Goal: Task Accomplishment & Management: Use online tool/utility

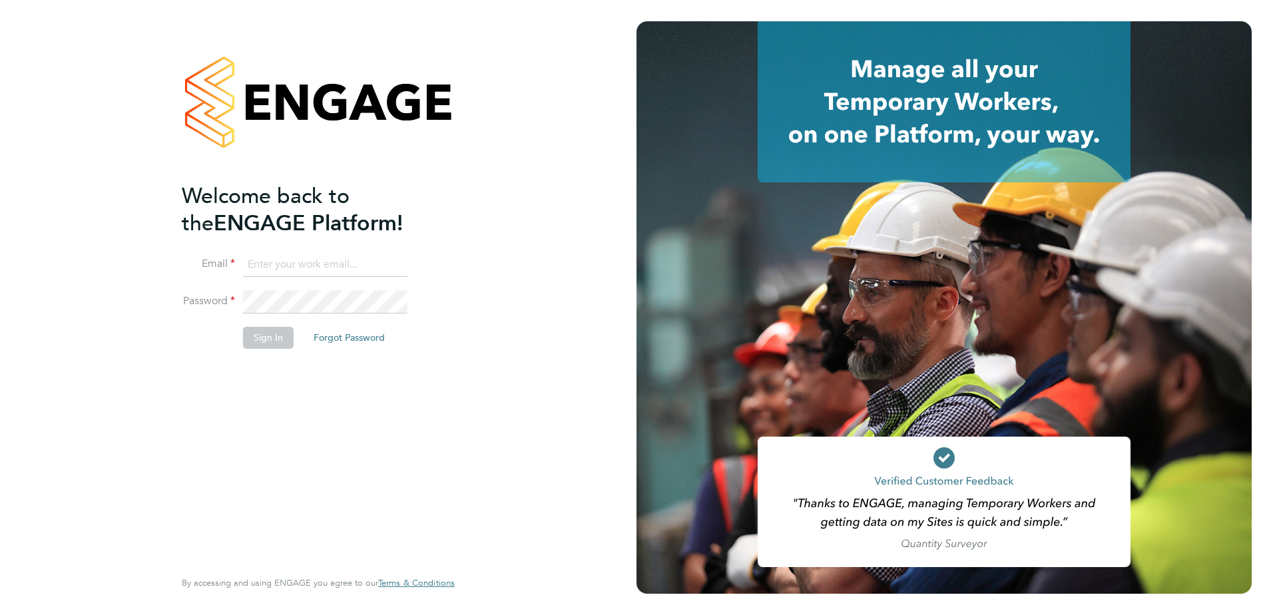
type input "bozena@acceptrec.co.uk"
click at [336, 288] on li "Email bozena@acceptrec.co.uk" at bounding box center [312, 271] width 260 height 37
click at [275, 340] on button "Sign In" at bounding box center [268, 337] width 51 height 21
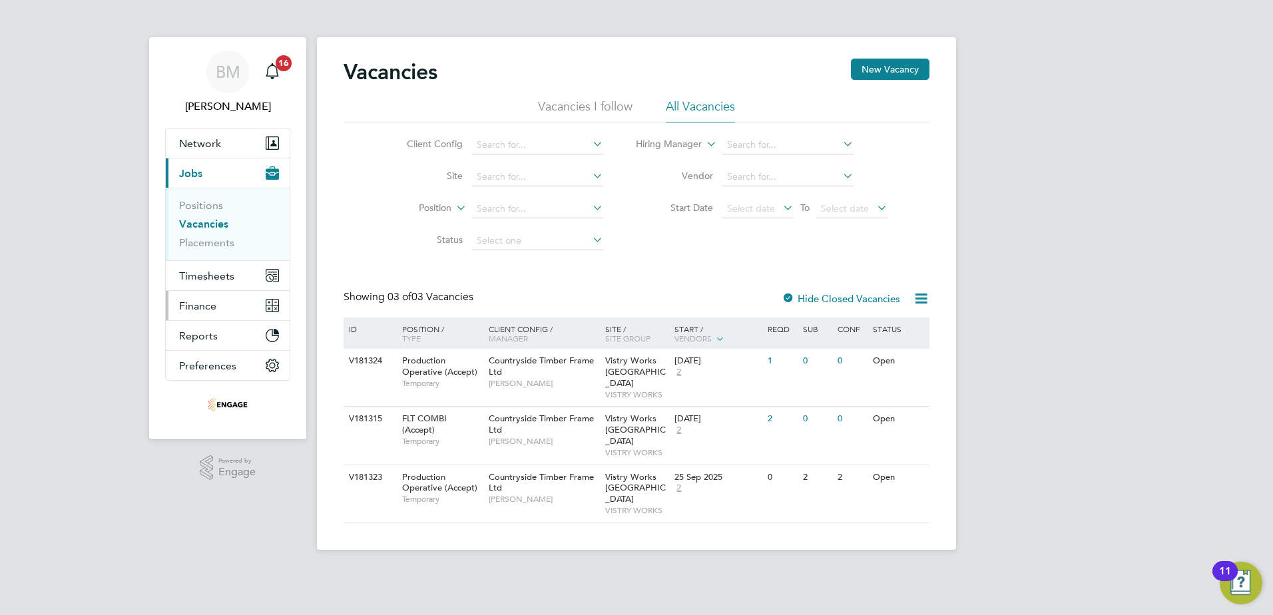
click at [204, 312] on span "Finance" at bounding box center [197, 306] width 37 height 13
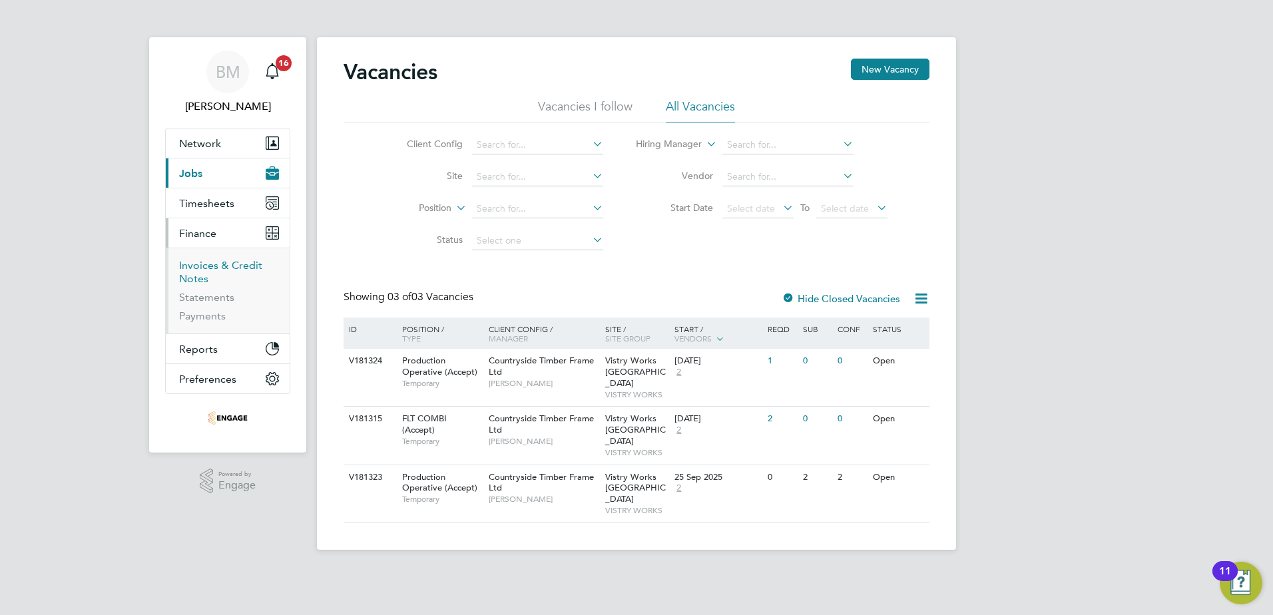
click at [216, 269] on link "Invoices & Credit Notes" at bounding box center [220, 272] width 83 height 26
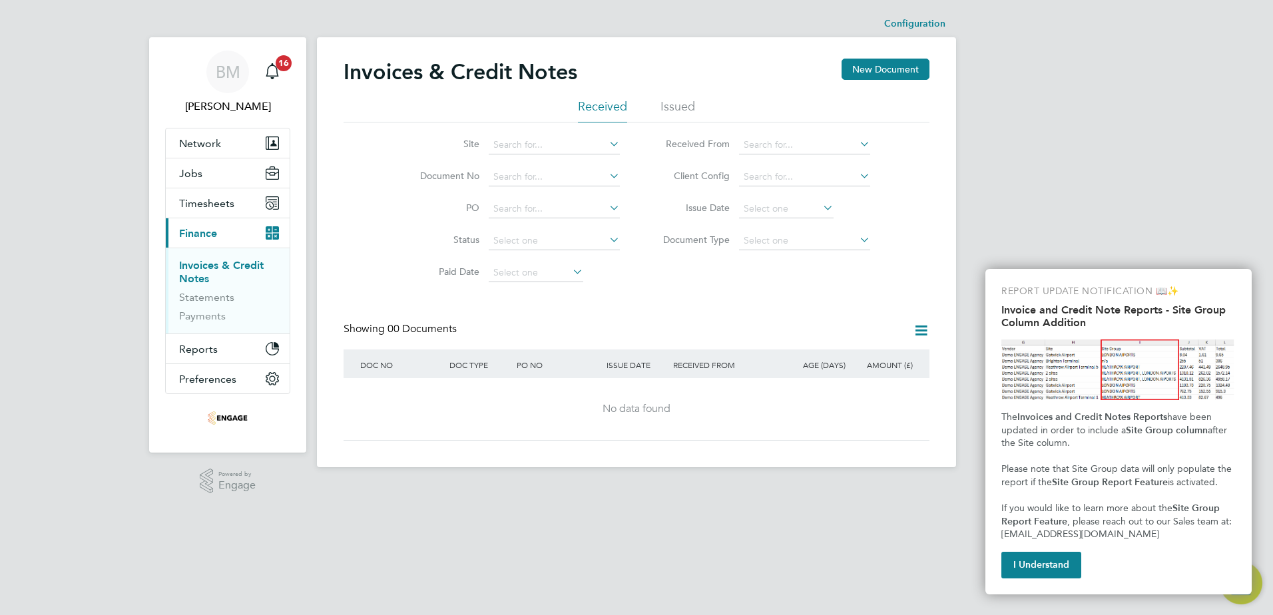
click at [607, 141] on icon at bounding box center [607, 144] width 0 height 19
click at [671, 105] on li "Issued" at bounding box center [678, 111] width 35 height 24
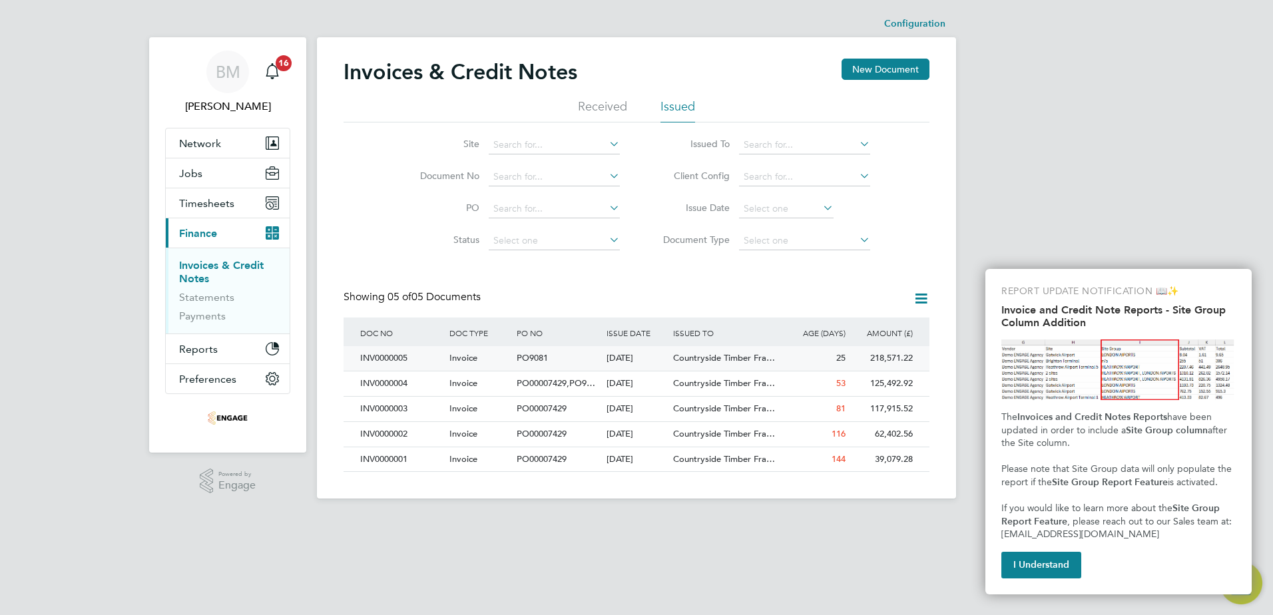
click at [631, 358] on div "[DATE]" at bounding box center [636, 358] width 67 height 25
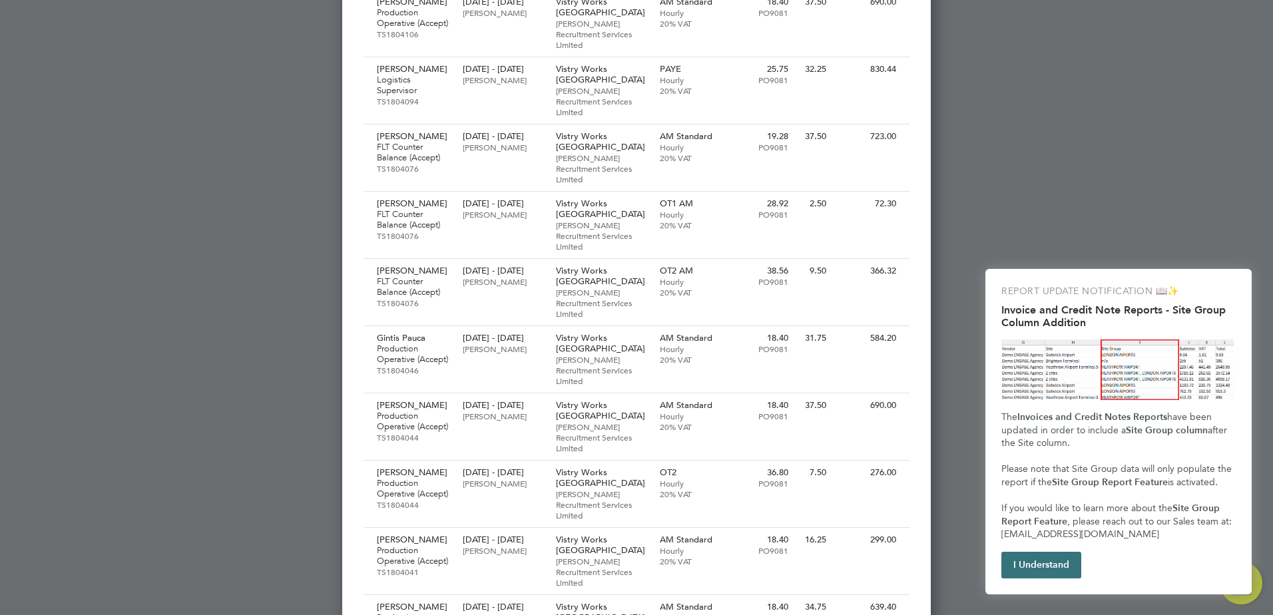
click at [1048, 560] on button "I Understand" at bounding box center [1042, 565] width 80 height 27
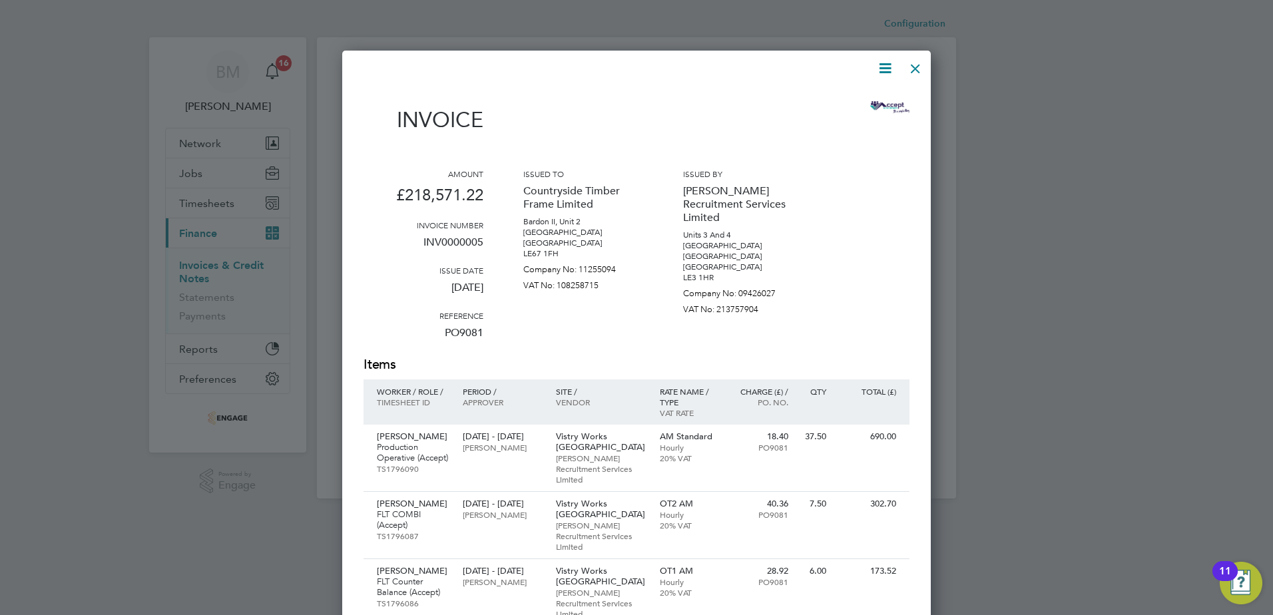
click at [916, 69] on div at bounding box center [916, 65] width 24 height 24
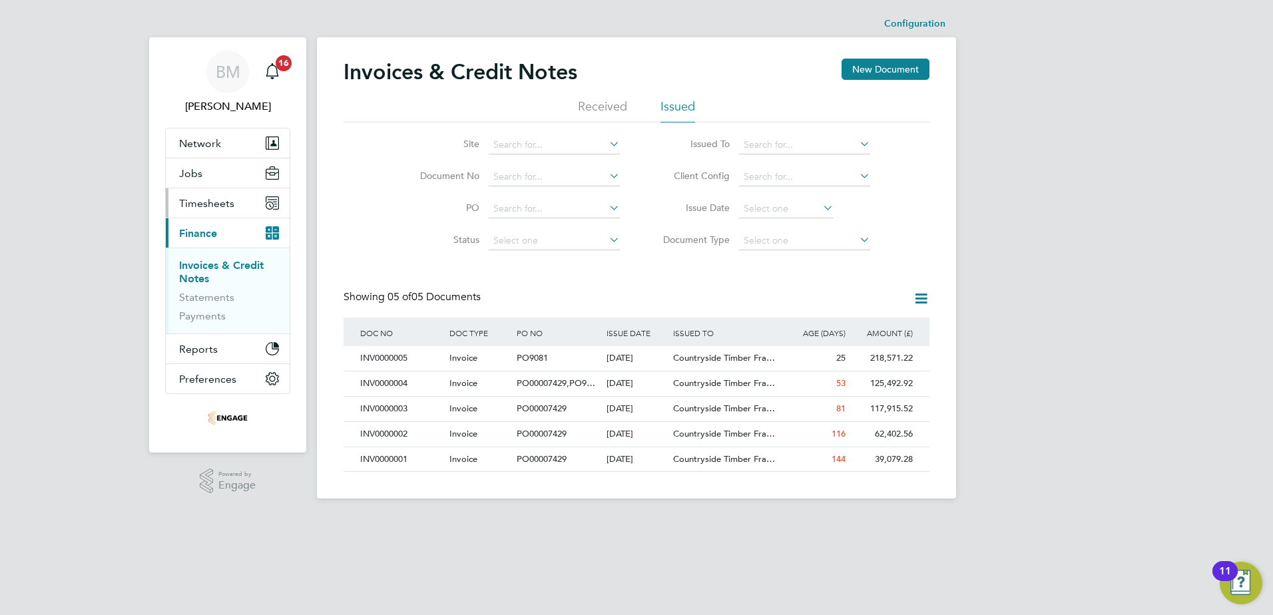
click at [191, 200] on span "Timesheets" at bounding box center [206, 203] width 55 height 13
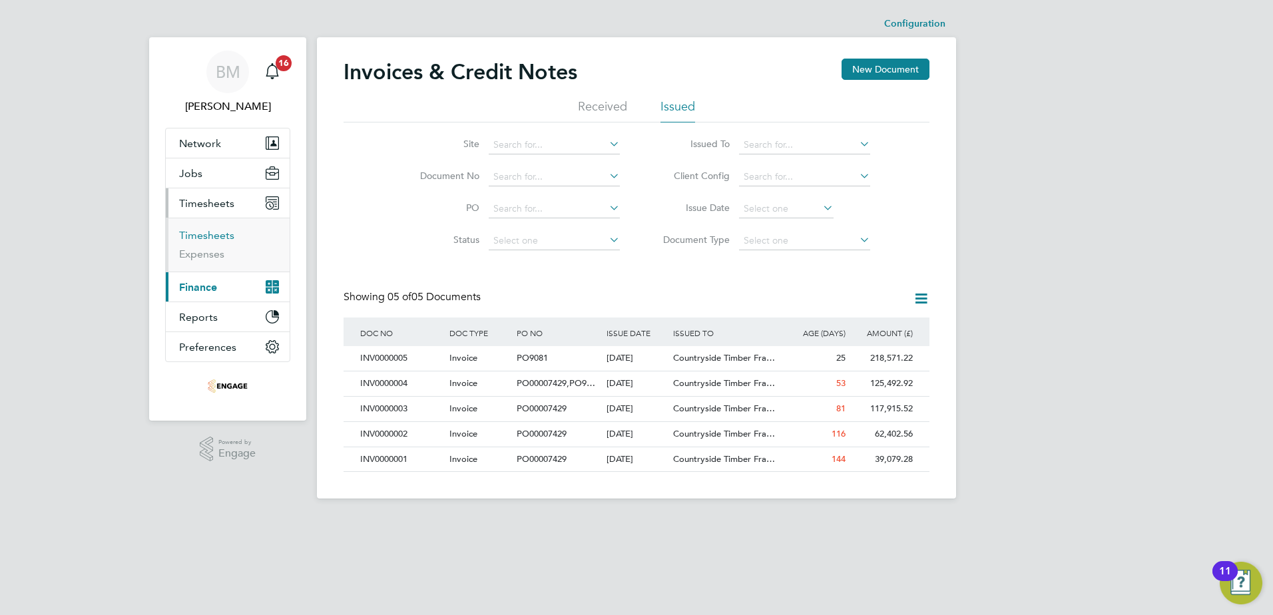
click at [191, 239] on link "Timesheets" at bounding box center [206, 235] width 55 height 13
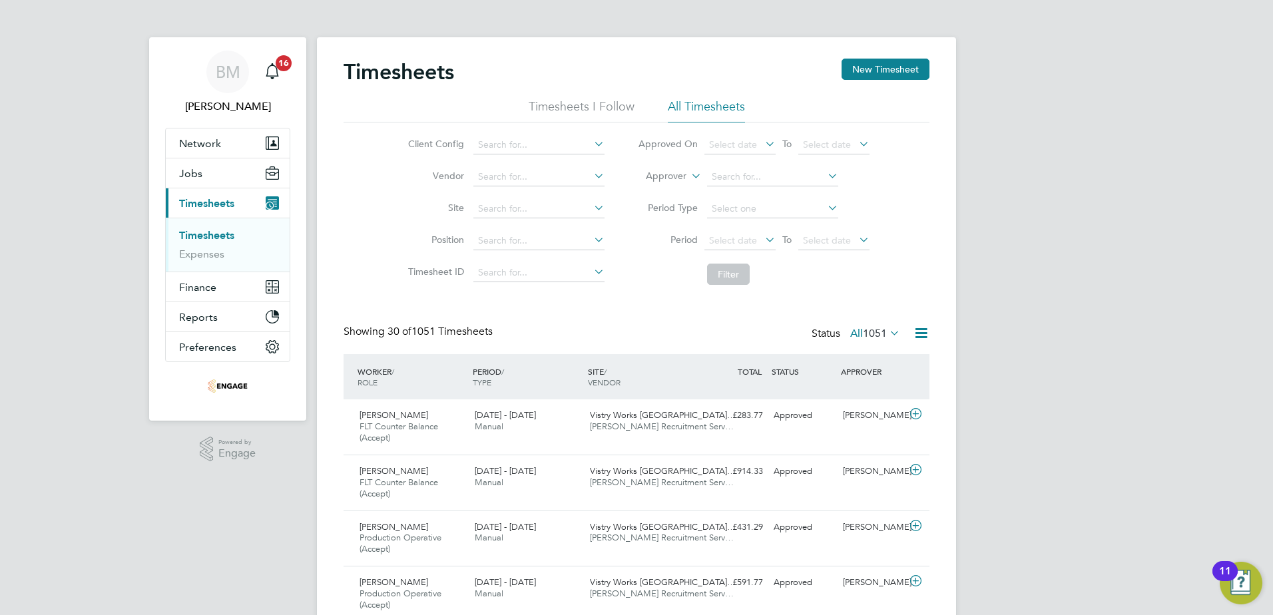
click at [763, 236] on icon at bounding box center [763, 239] width 0 height 19
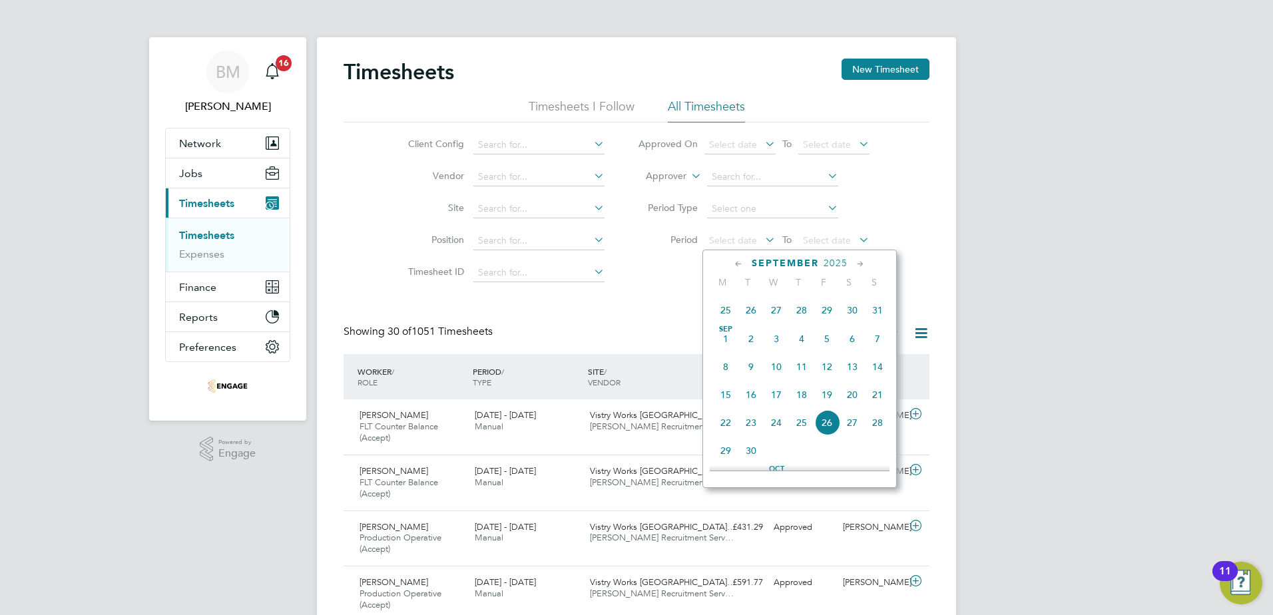
click at [725, 318] on span "25" at bounding box center [725, 310] width 25 height 25
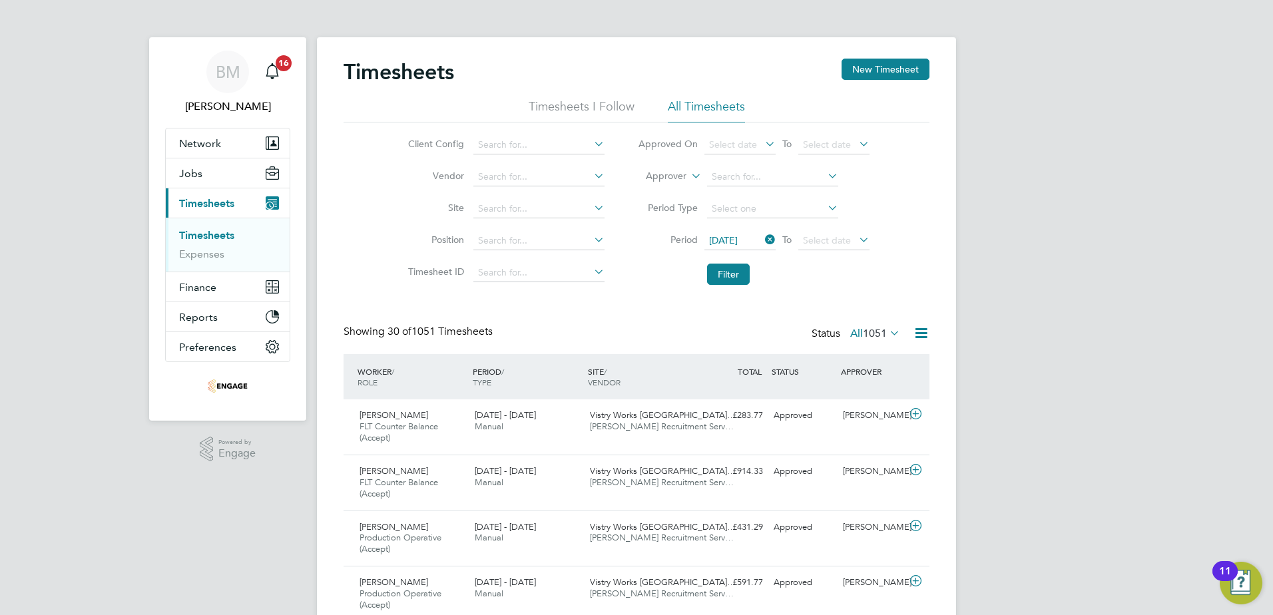
click at [856, 246] on icon at bounding box center [856, 239] width 0 height 19
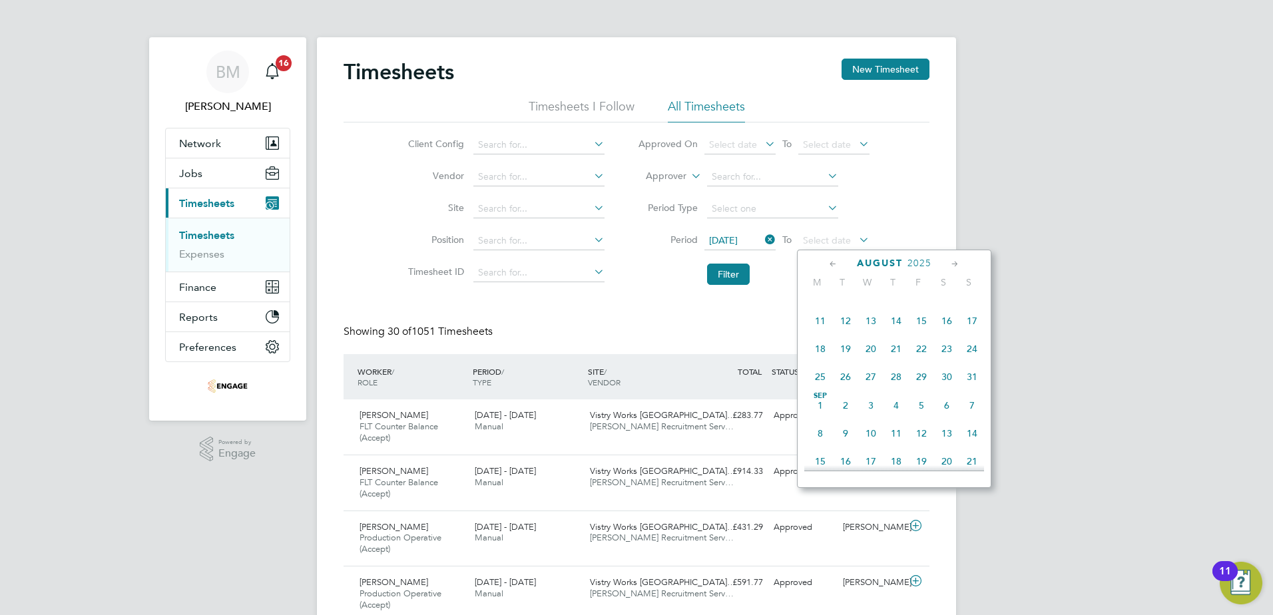
click at [971, 386] on span "31" at bounding box center [972, 376] width 25 height 25
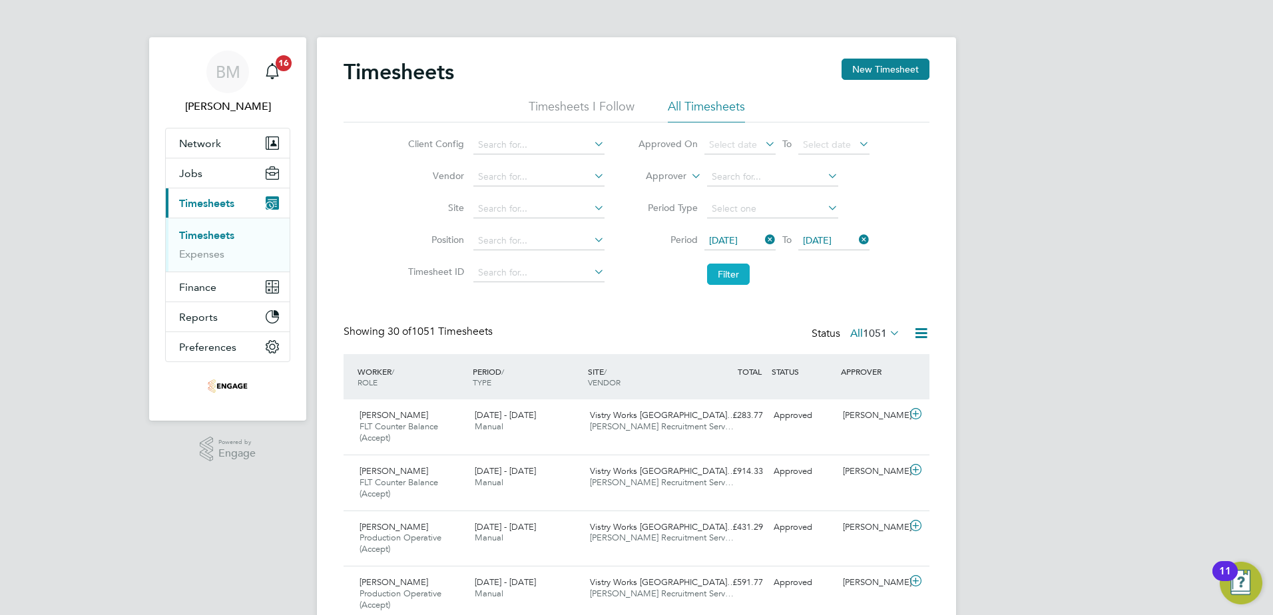
click at [725, 274] on button "Filter" at bounding box center [728, 274] width 43 height 21
click at [922, 334] on icon at bounding box center [921, 333] width 17 height 17
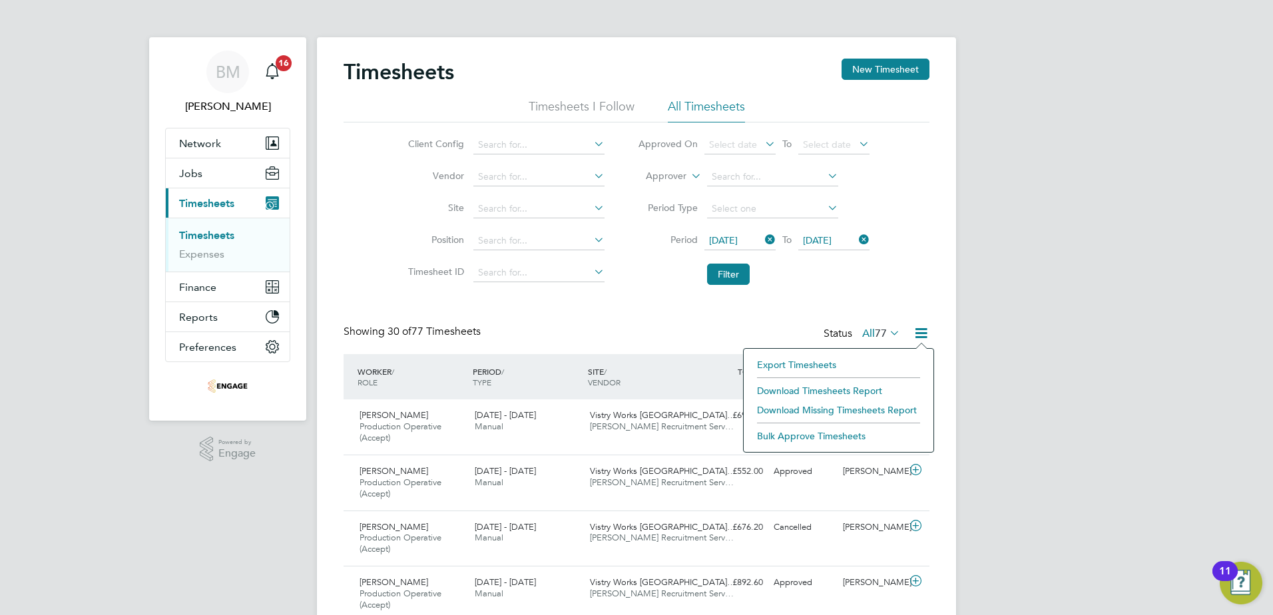
click at [842, 390] on li "Download Timesheets Report" at bounding box center [839, 391] width 176 height 19
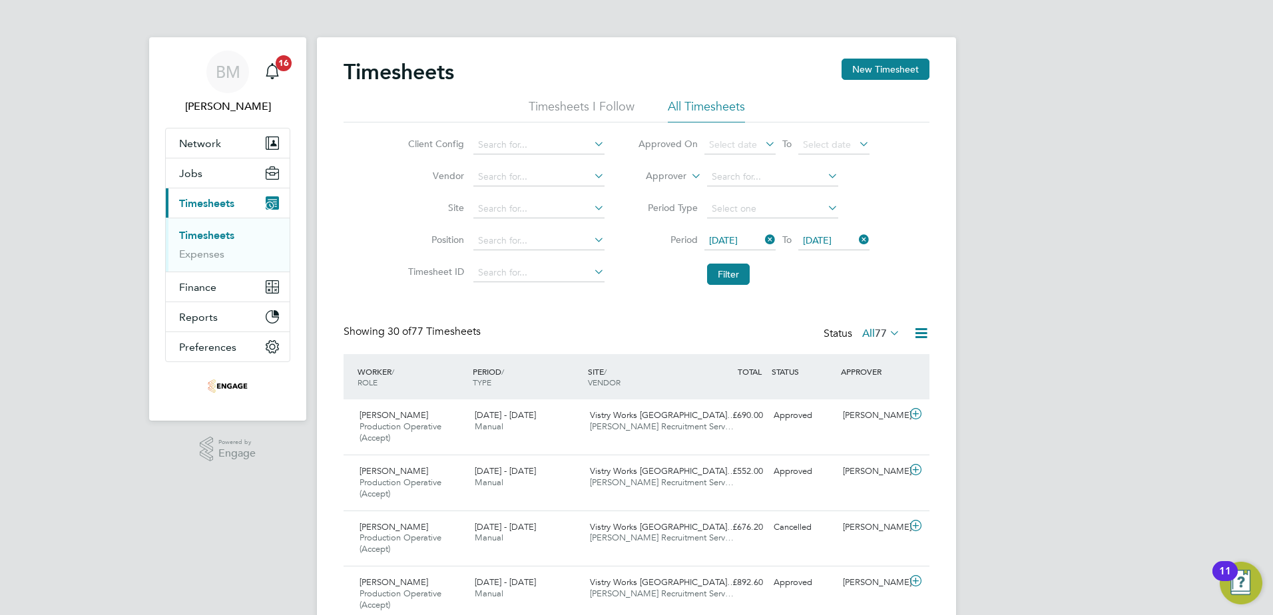
click at [763, 236] on icon at bounding box center [763, 239] width 0 height 19
click at [856, 238] on icon at bounding box center [856, 239] width 0 height 19
click at [763, 240] on icon at bounding box center [763, 239] width 0 height 19
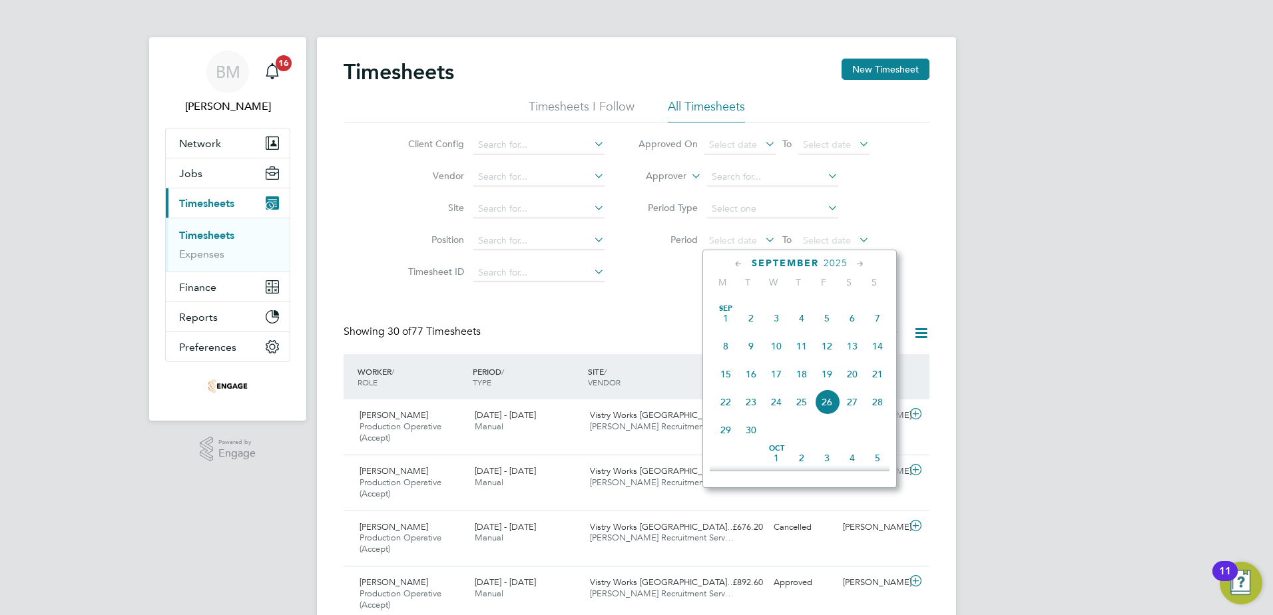
scroll to position [424, 0]
click at [725, 333] on span "Sep" at bounding box center [725, 329] width 25 height 7
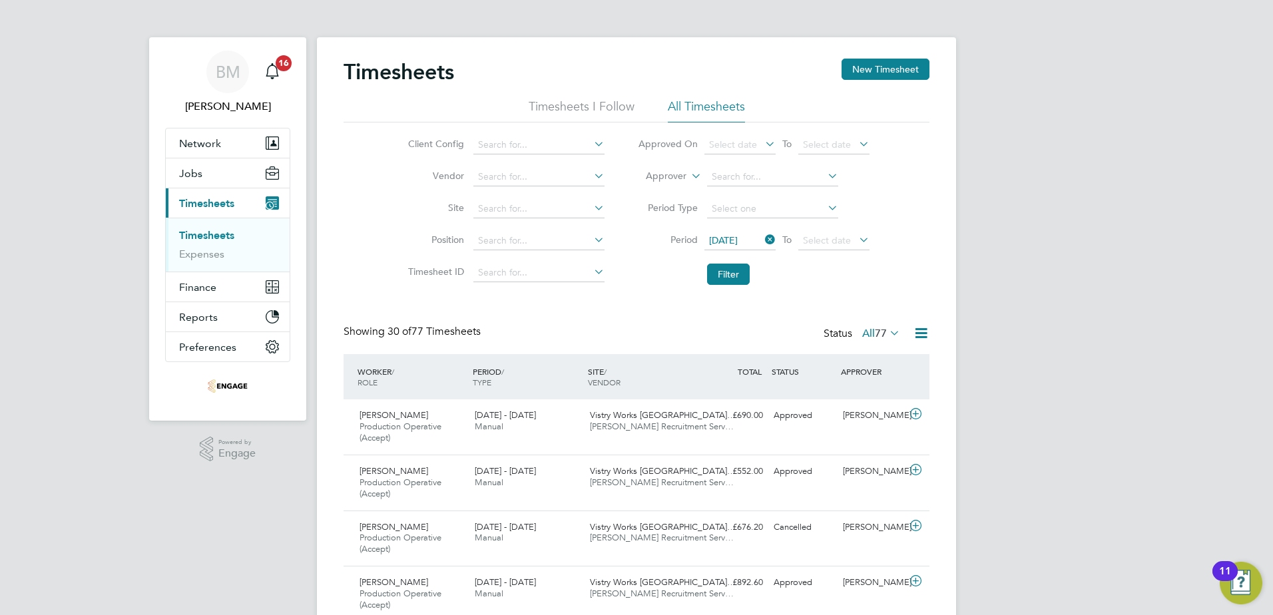
click at [856, 241] on icon at bounding box center [856, 239] width 0 height 19
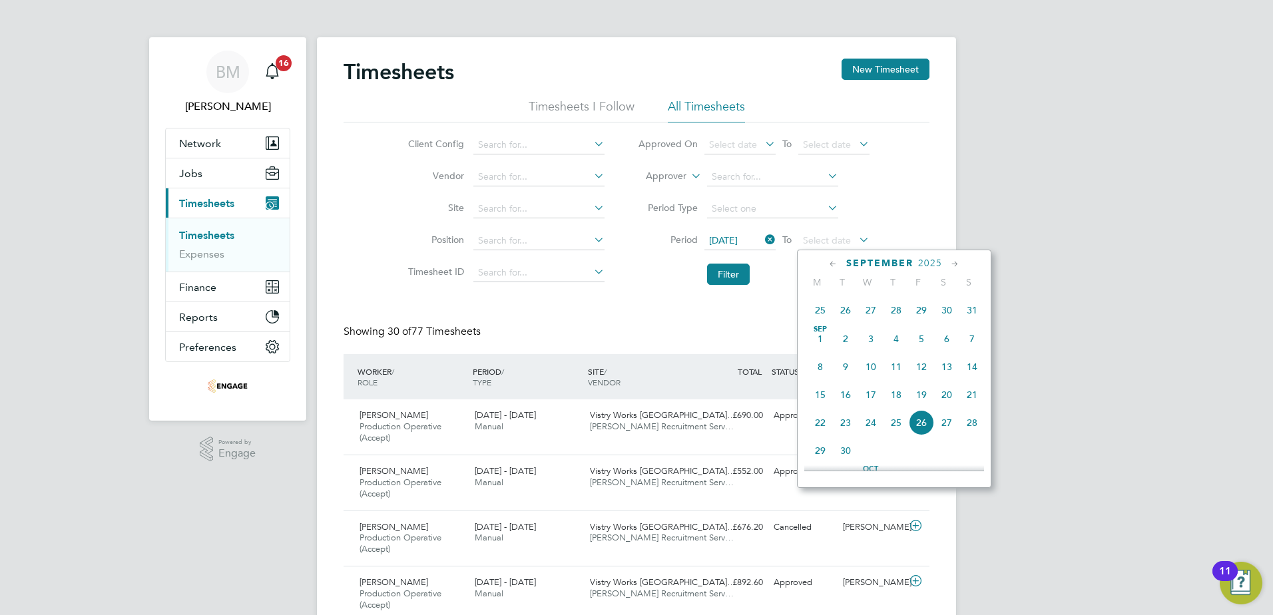
click at [973, 347] on span "7" at bounding box center [972, 338] width 25 height 25
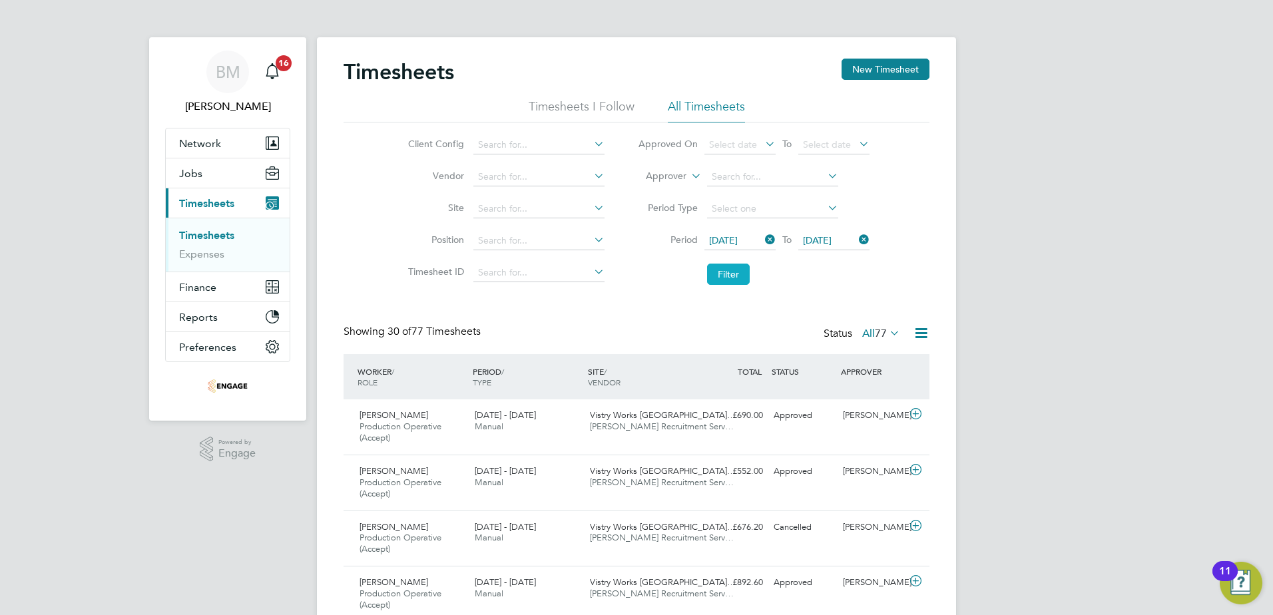
click at [729, 272] on button "Filter" at bounding box center [728, 274] width 43 height 21
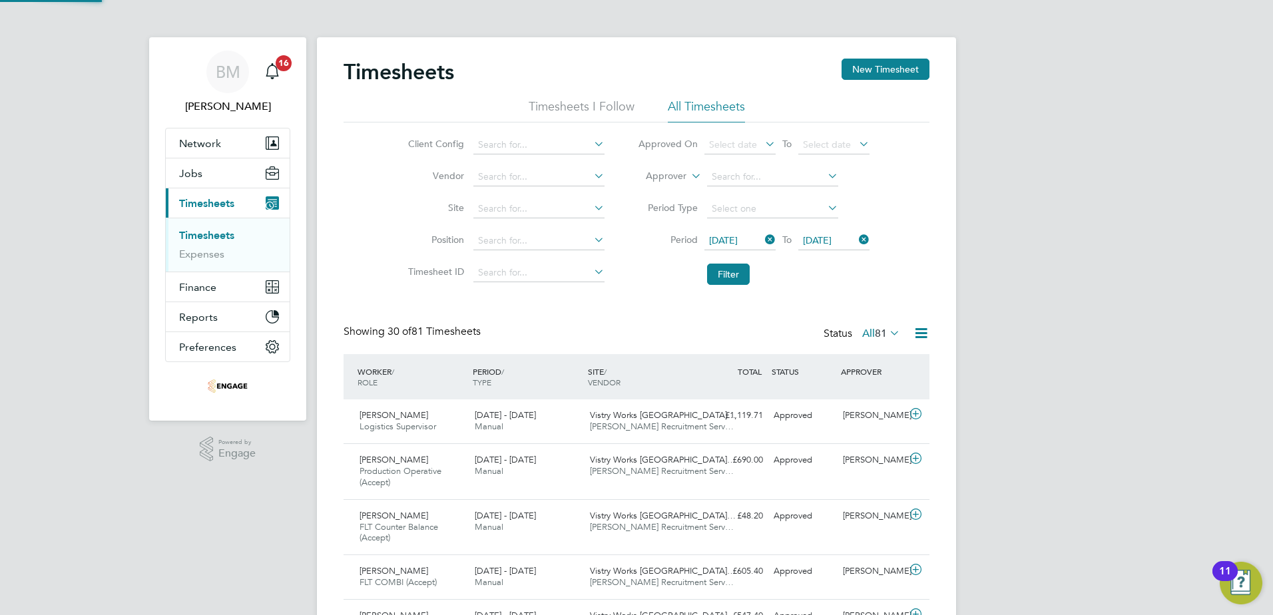
scroll to position [45, 116]
click at [925, 331] on icon at bounding box center [921, 333] width 17 height 17
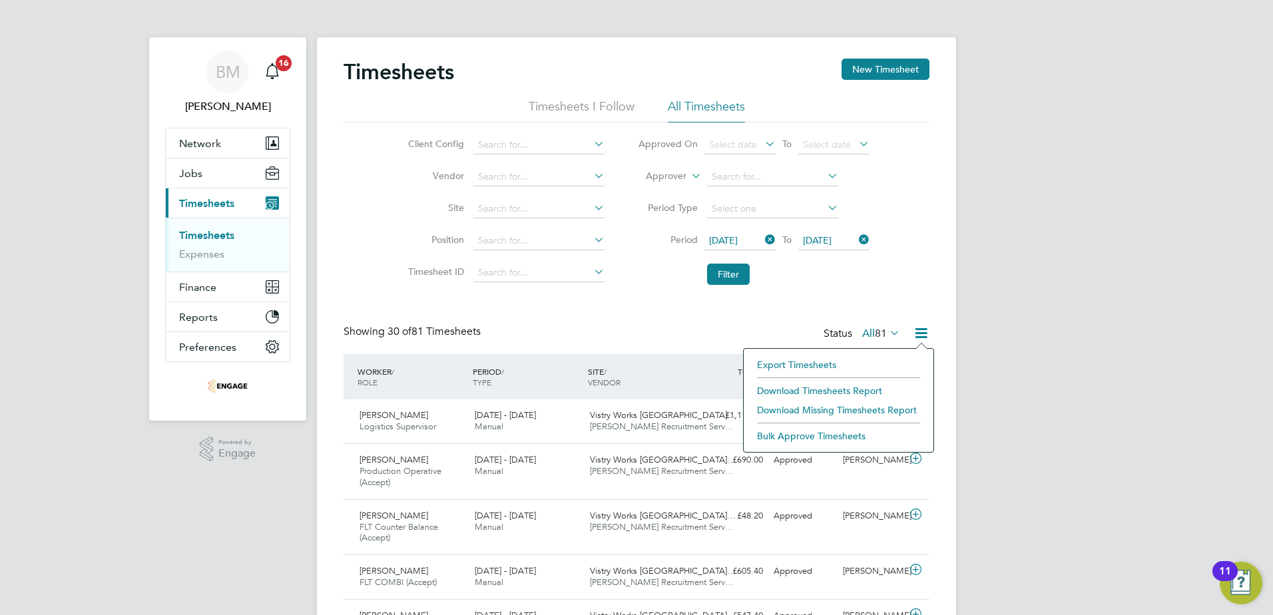
click at [826, 390] on li "Download Timesheets Report" at bounding box center [839, 391] width 176 height 19
